Goal: Task Accomplishment & Management: Complete application form

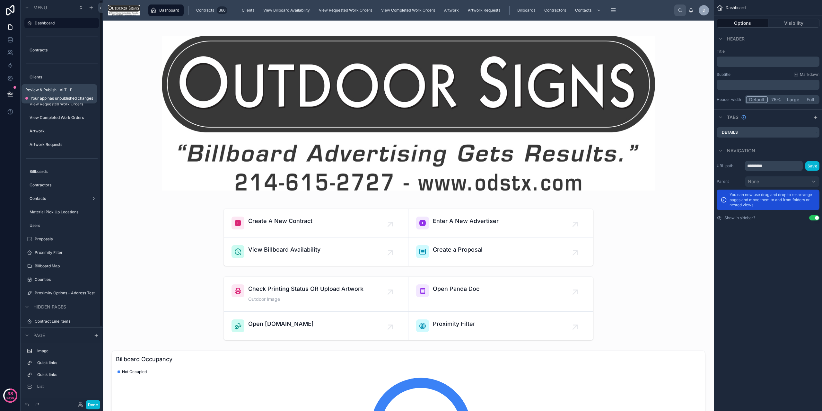
click at [8, 91] on icon at bounding box center [10, 94] width 6 height 6
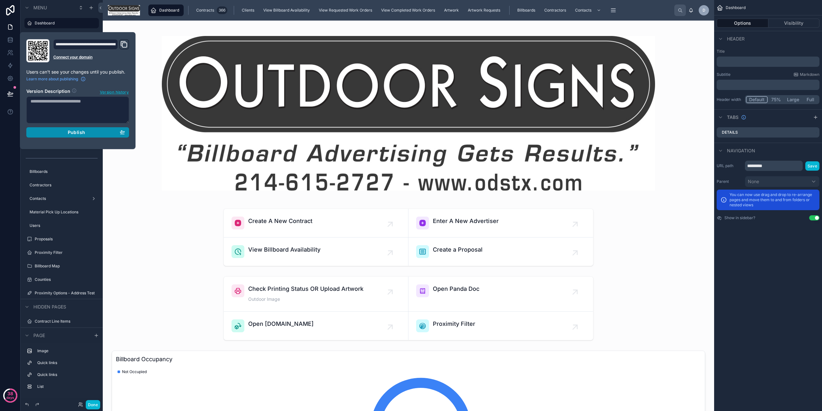
click at [123, 134] on icon "button" at bounding box center [122, 131] width 5 height 5
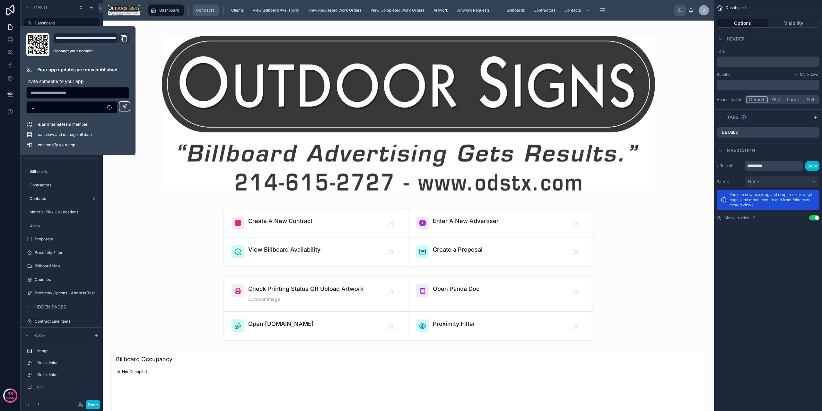
click at [198, 7] on div "Contracts 366" at bounding box center [206, 10] width 22 height 10
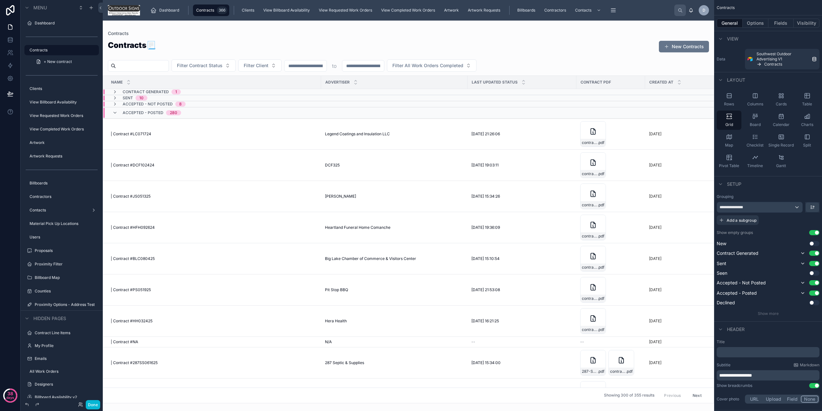
click at [690, 44] on div at bounding box center [408, 216] width 611 height 390
click at [686, 51] on button "New Contracts" at bounding box center [684, 47] width 50 height 12
click at [783, 24] on button "Fields" at bounding box center [781, 23] width 26 height 9
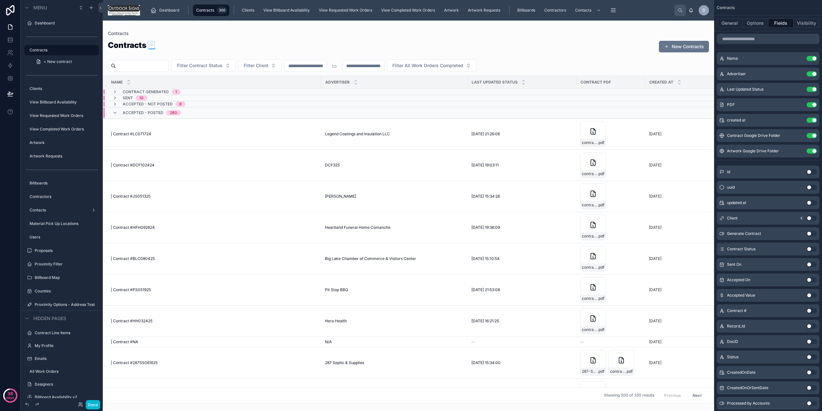
click at [758, 44] on div "scrollable content" at bounding box center [768, 38] width 108 height 15
click at [759, 40] on input "scrollable content" at bounding box center [768, 39] width 103 height 10
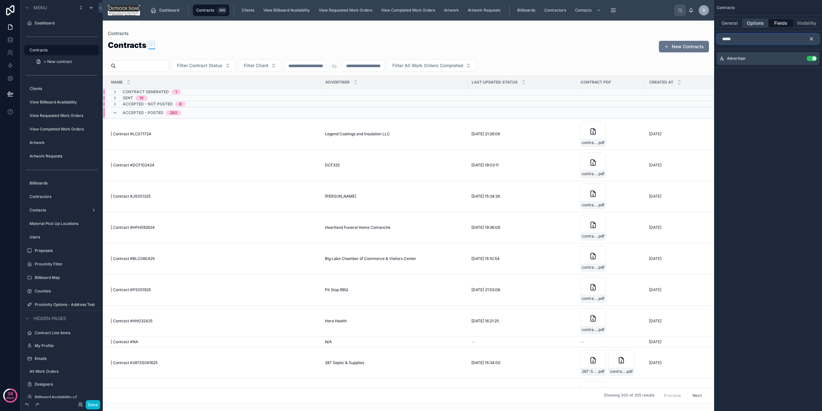
type input "*****"
click at [749, 24] on button "Options" at bounding box center [756, 23] width 26 height 9
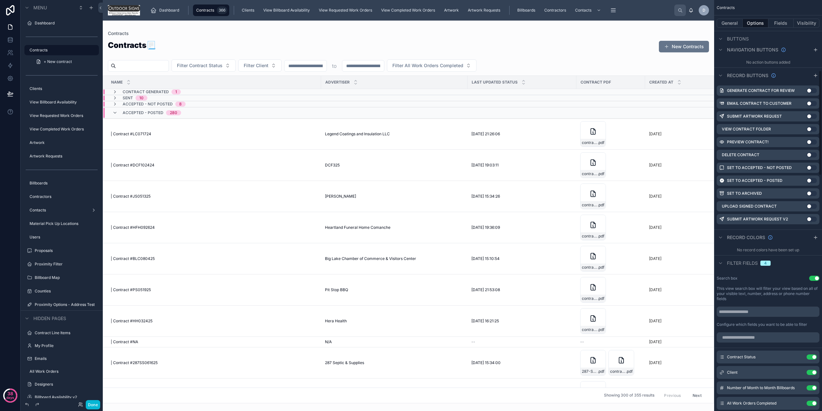
scroll to position [289, 0]
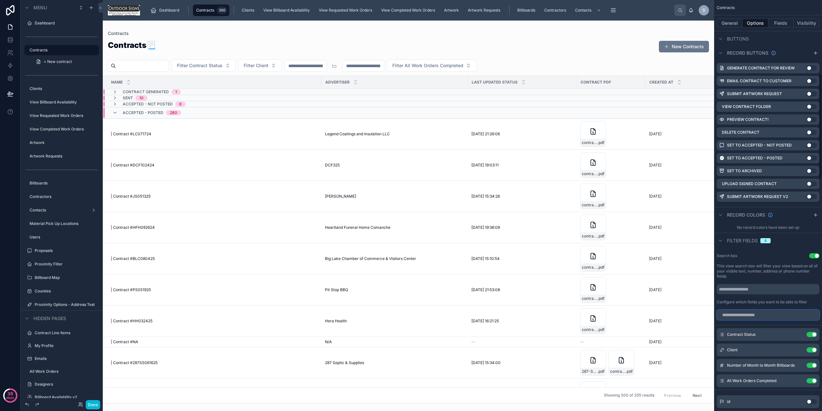
click at [758, 310] on input "scrollable content" at bounding box center [768, 315] width 103 height 10
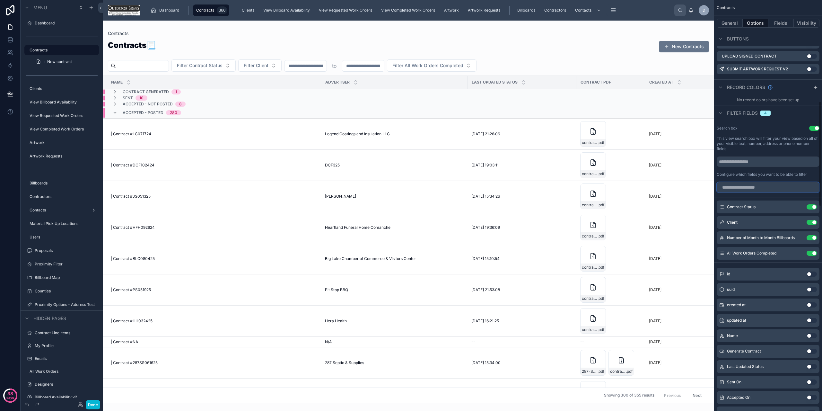
scroll to position [417, 0]
click at [743, 159] on input "scrollable content" at bounding box center [768, 160] width 103 height 10
click at [742, 171] on label "Configure which fields you want to be able to filter" at bounding box center [762, 173] width 91 height 5
click at [742, 181] on input "scrollable content" at bounding box center [768, 186] width 103 height 10
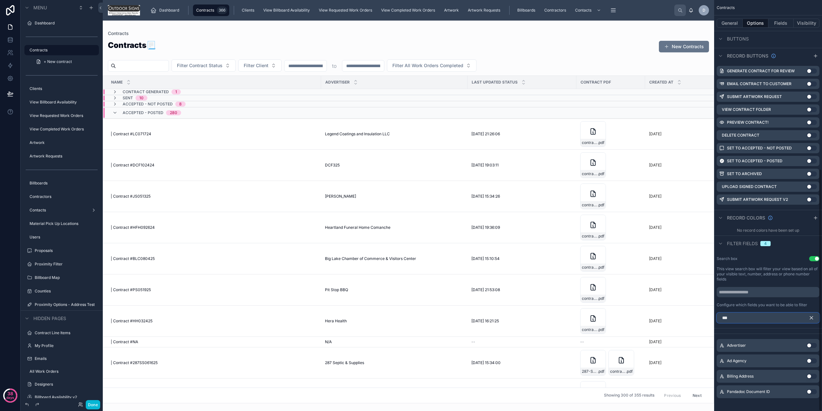
scroll to position [240, 0]
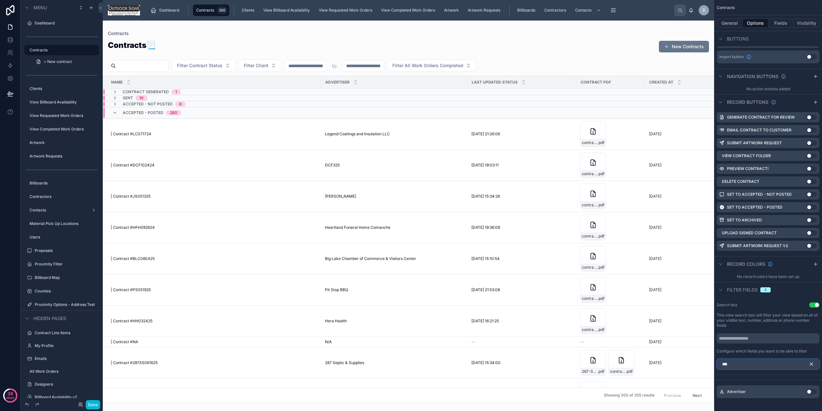
type input "***"
click at [809, 389] on button "Use setting" at bounding box center [812, 391] width 10 height 5
click at [814, 361] on icon "scrollable content" at bounding box center [811, 364] width 6 height 6
